Goal: Check status: Check status

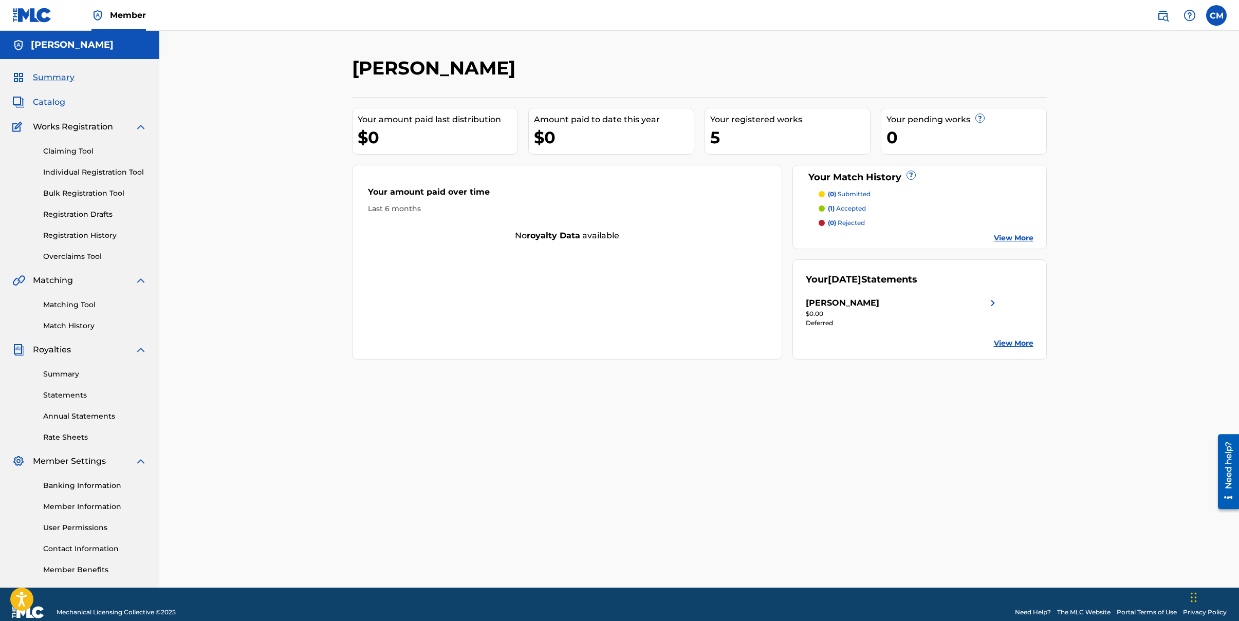
click at [32, 105] on link "Catalog" at bounding box center [38, 102] width 53 height 12
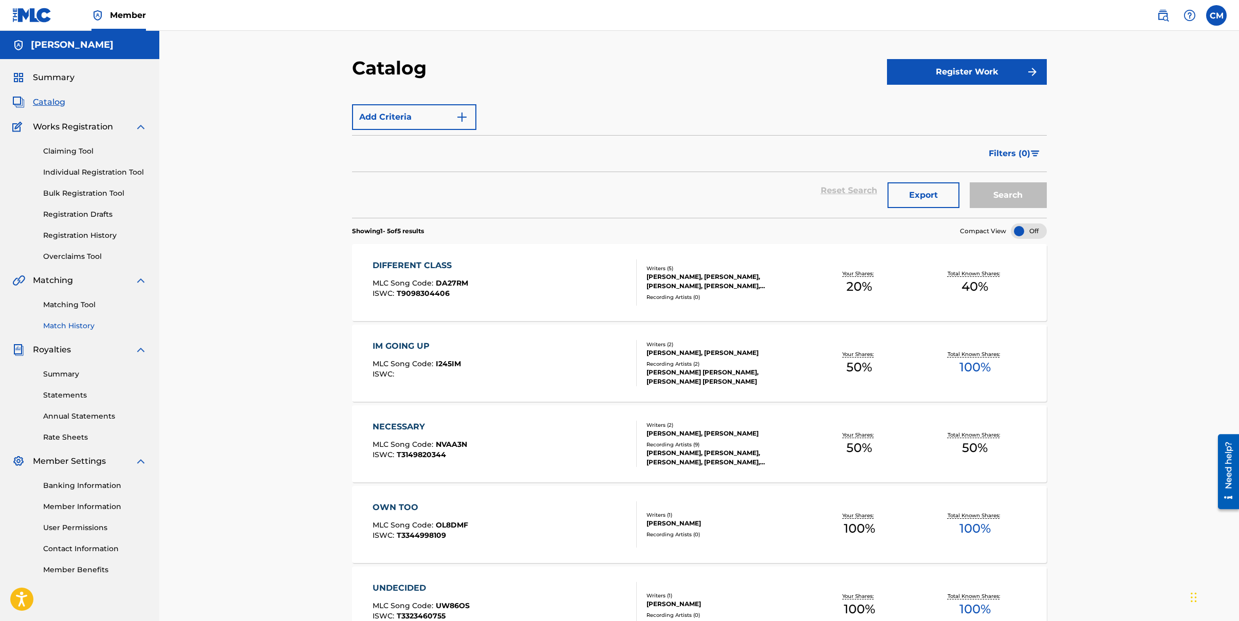
click at [85, 323] on link "Match History" at bounding box center [95, 326] width 104 height 11
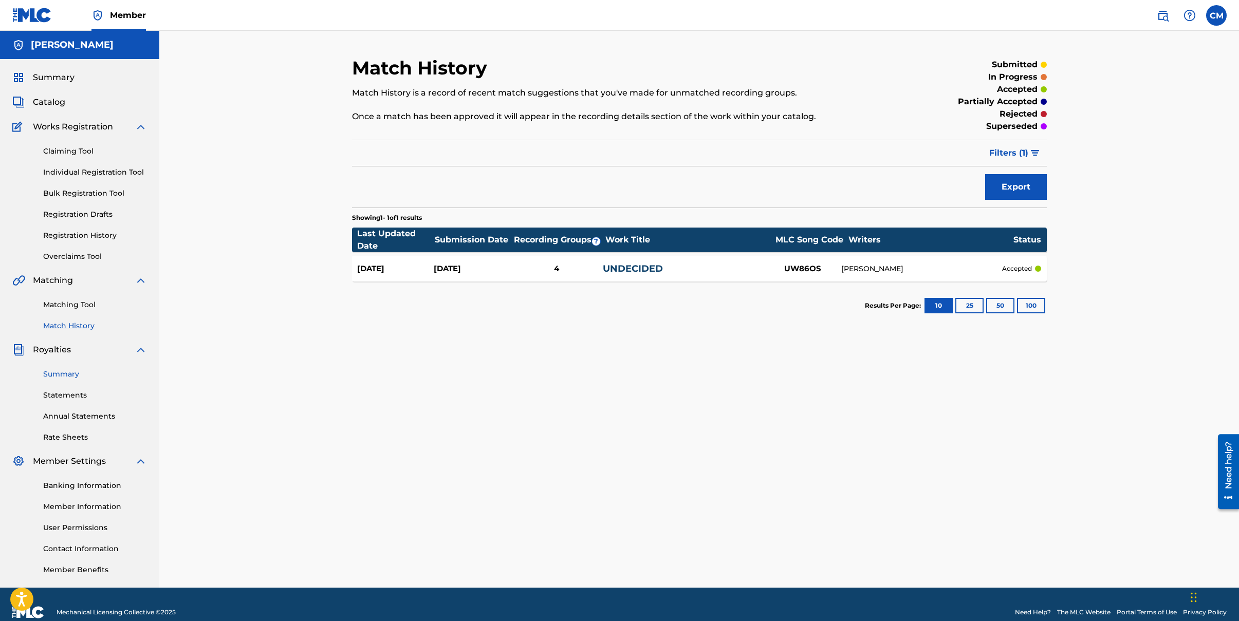
click at [66, 373] on link "Summary" at bounding box center [95, 374] width 104 height 11
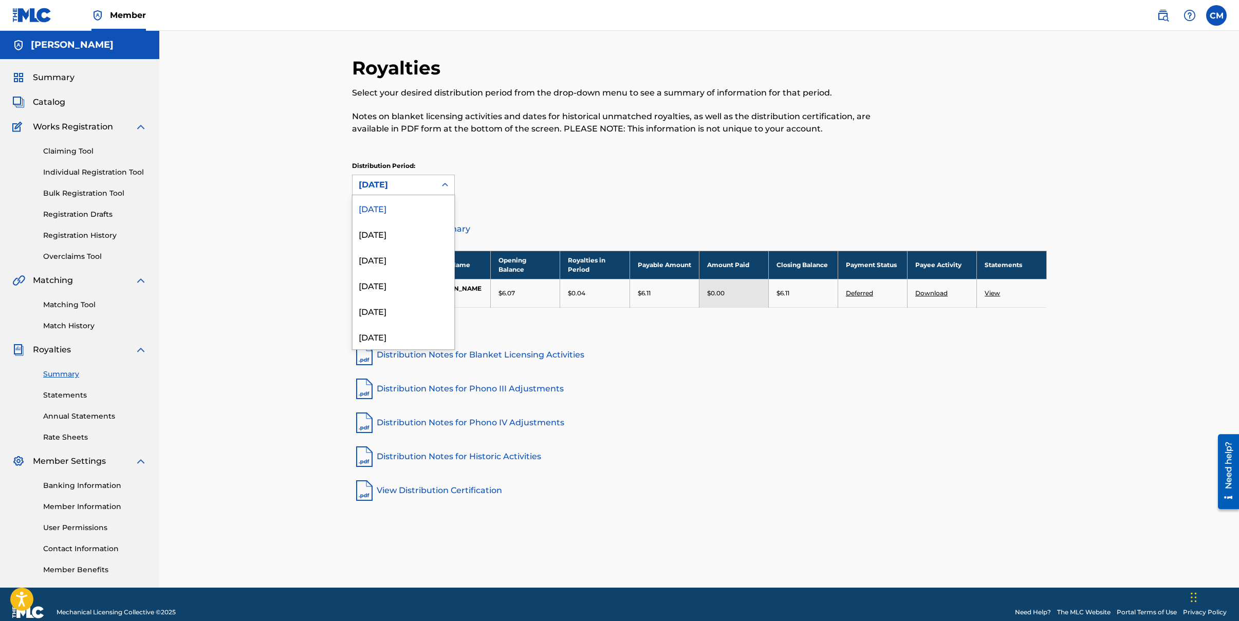
click at [449, 186] on icon at bounding box center [445, 185] width 10 height 10
click at [418, 339] on div "[DATE]" at bounding box center [404, 337] width 102 height 26
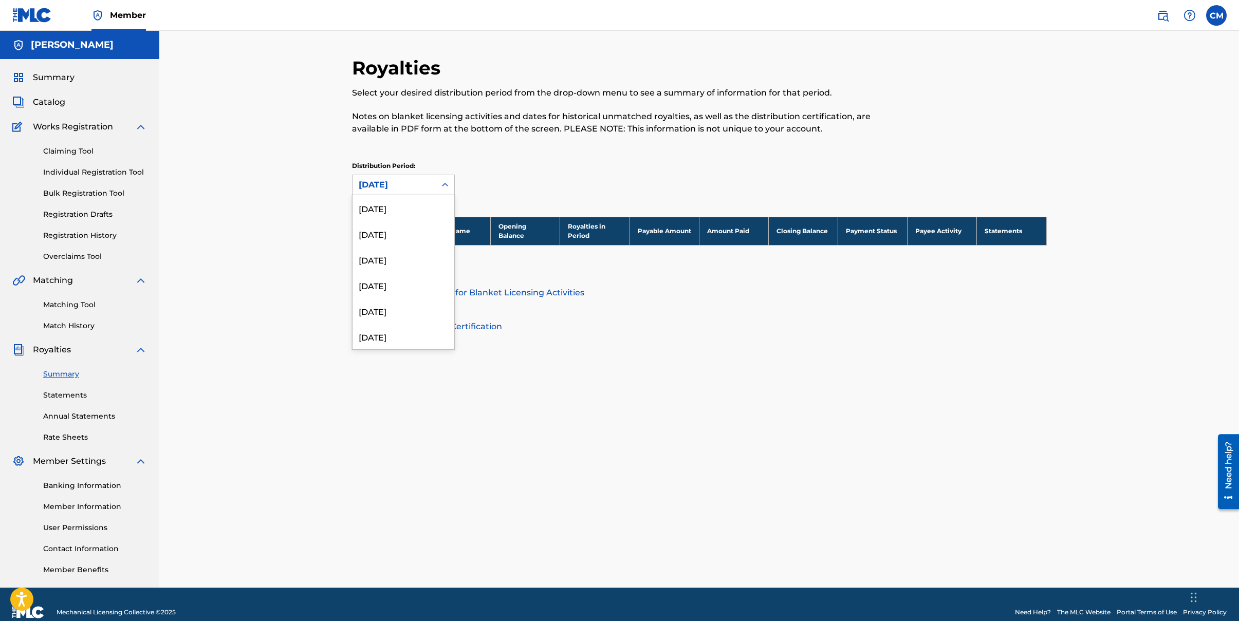
click at [451, 184] on div at bounding box center [445, 185] width 19 height 19
click at [430, 235] on div "[DATE]" at bounding box center [404, 234] width 102 height 26
drag, startPoint x: 438, startPoint y: 176, endPoint x: 441, endPoint y: 192, distance: 16.2
click at [439, 177] on div at bounding box center [445, 185] width 19 height 19
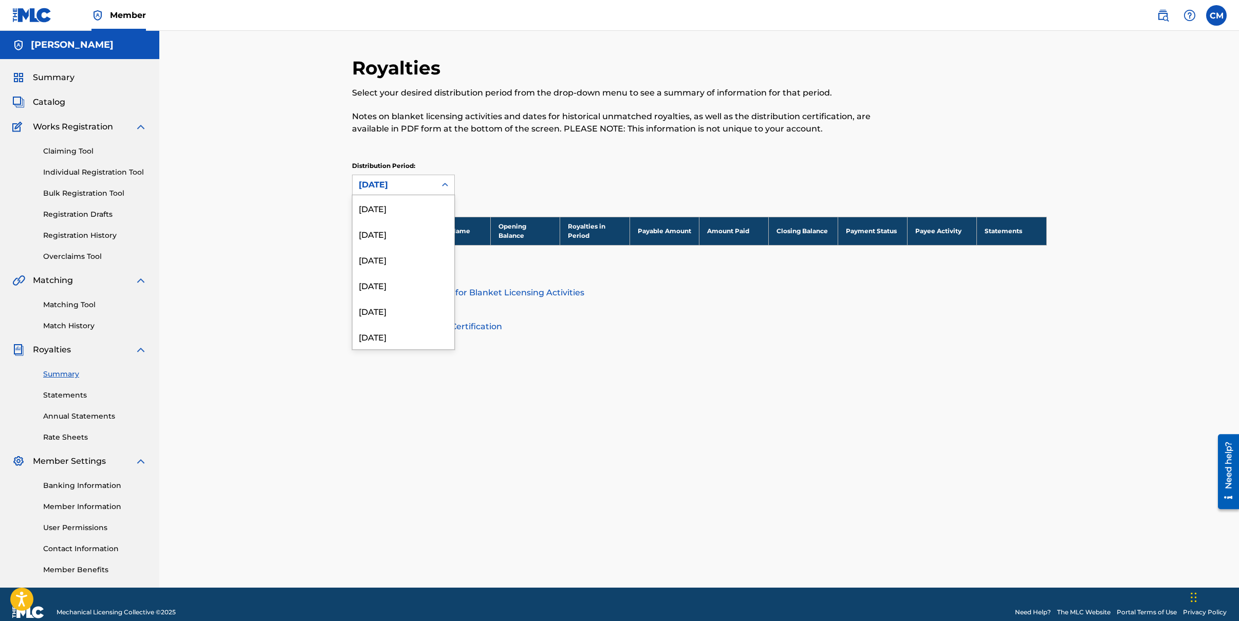
click at [1053, 144] on div "Royalties Select your desired distribution period from the drop-down menu to se…" at bounding box center [699, 322] width 719 height 531
